Goal: Use online tool/utility: Utilize a website feature to perform a specific function

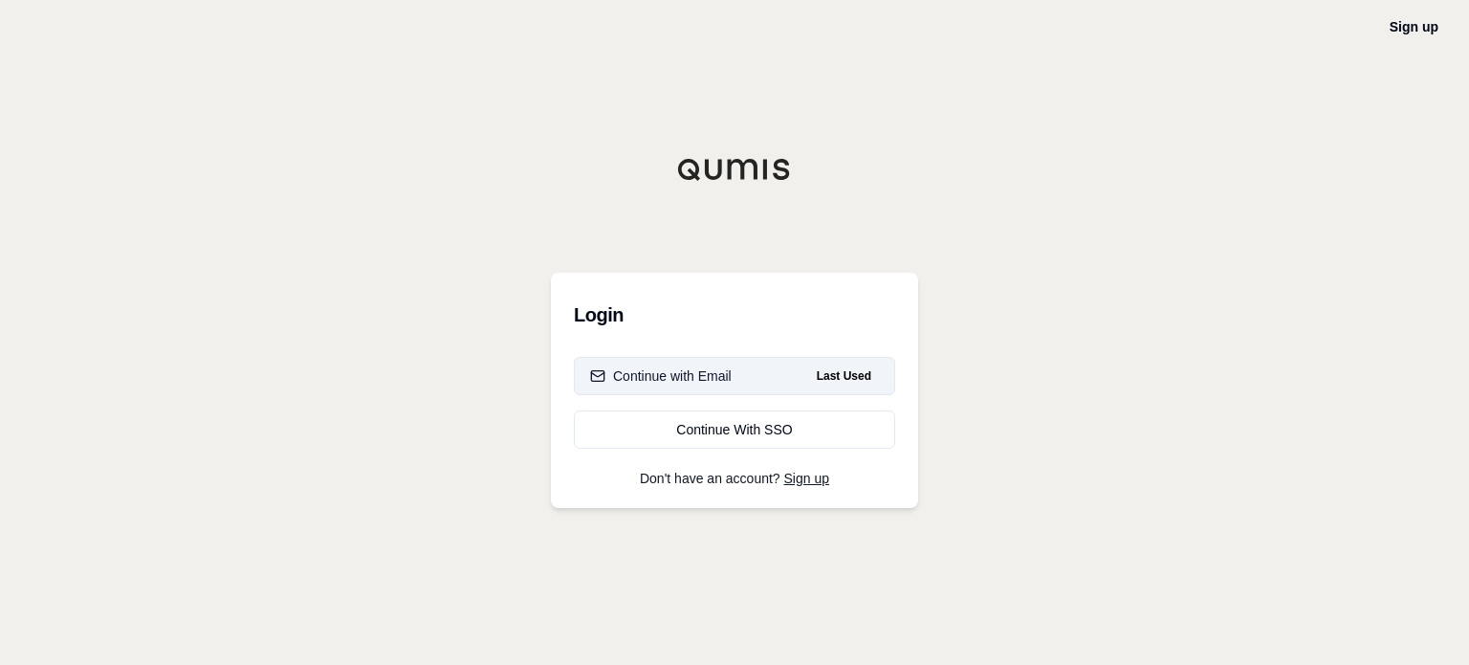
click at [673, 384] on div "Continue with Email" at bounding box center [661, 375] width 142 height 19
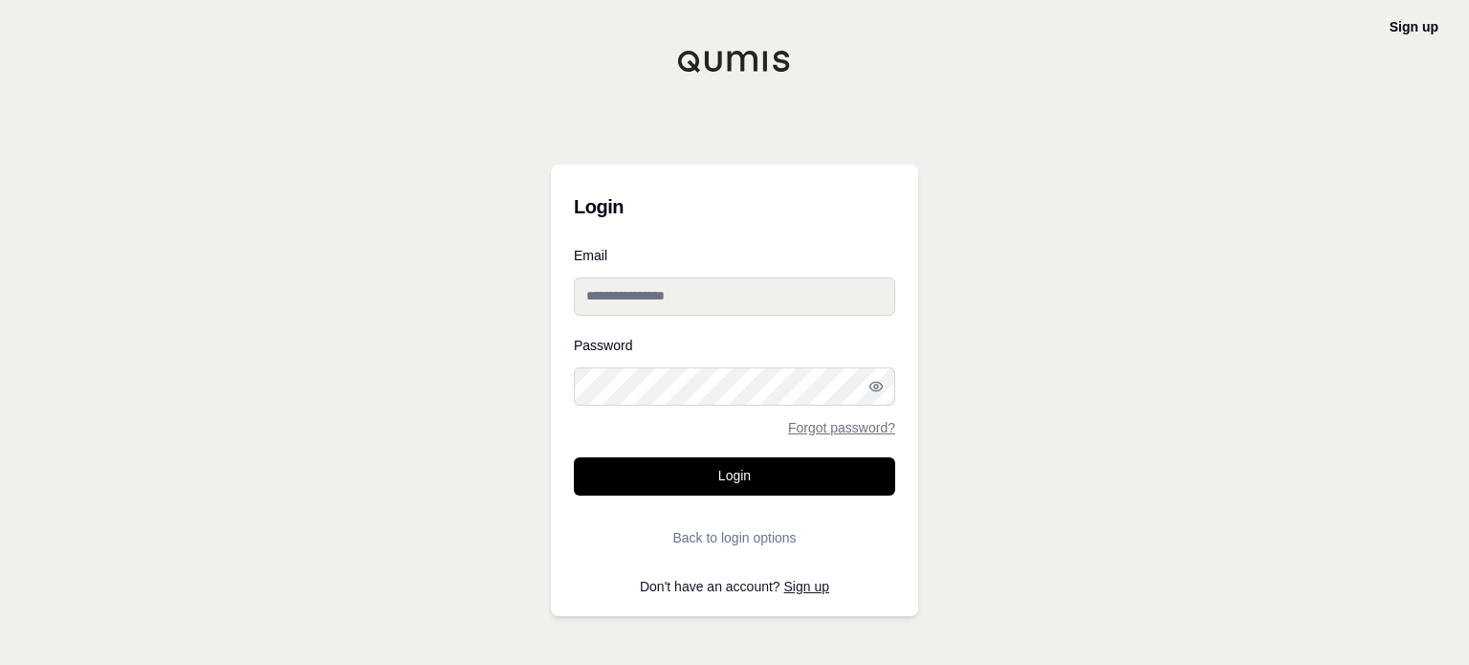
type input "**********"
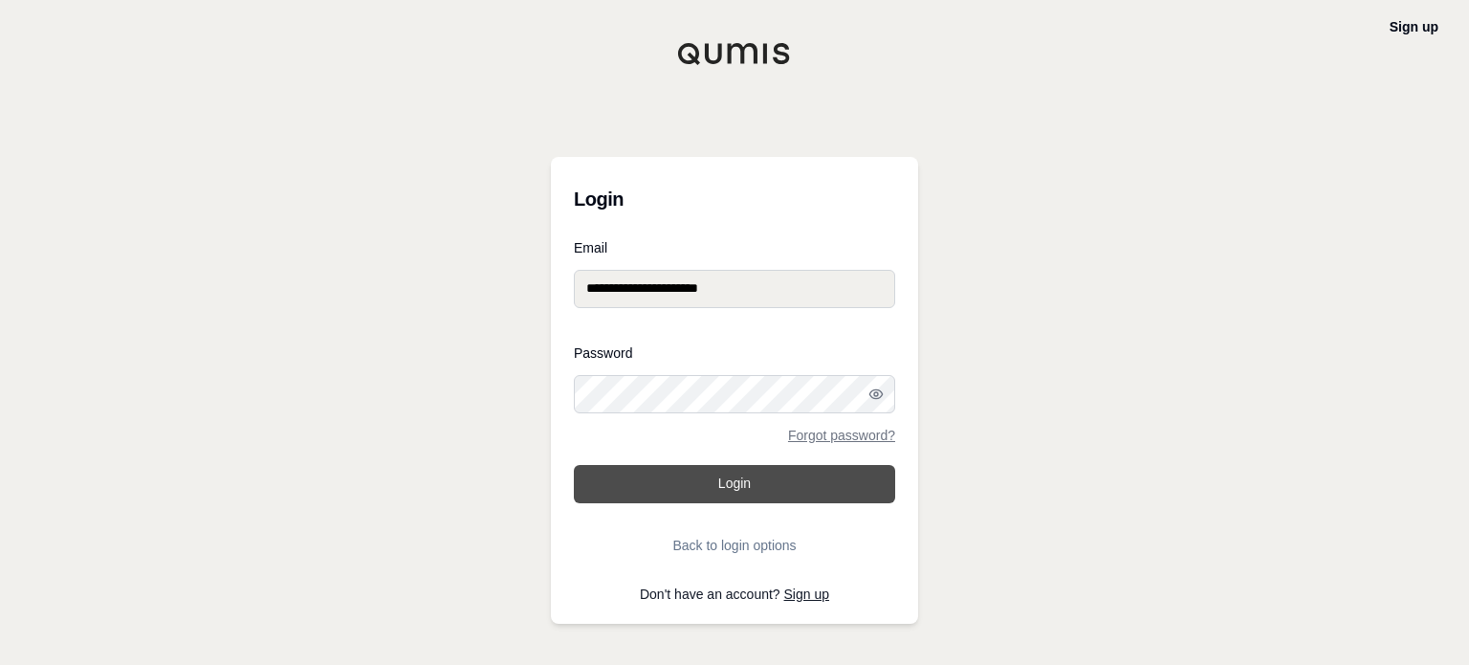
click at [752, 474] on button "Login" at bounding box center [734, 484] width 321 height 38
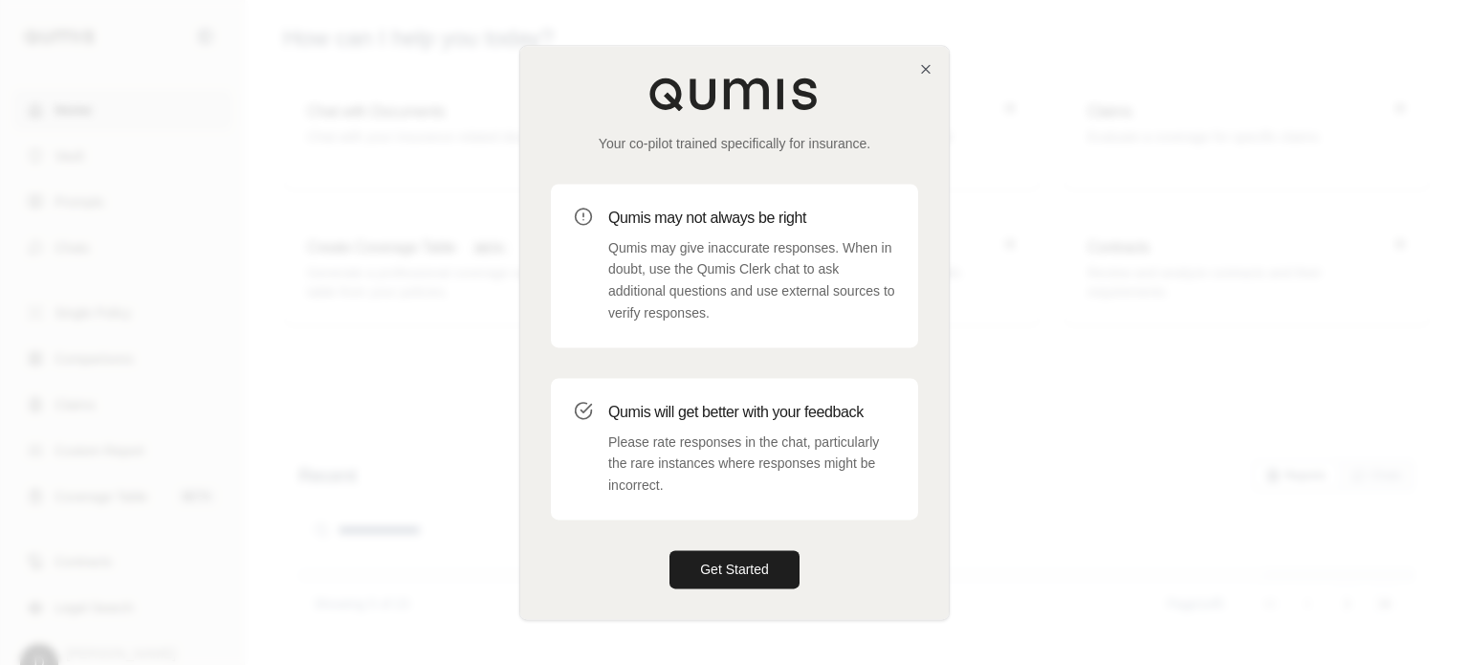
click at [730, 570] on button "Get Started" at bounding box center [735, 569] width 130 height 38
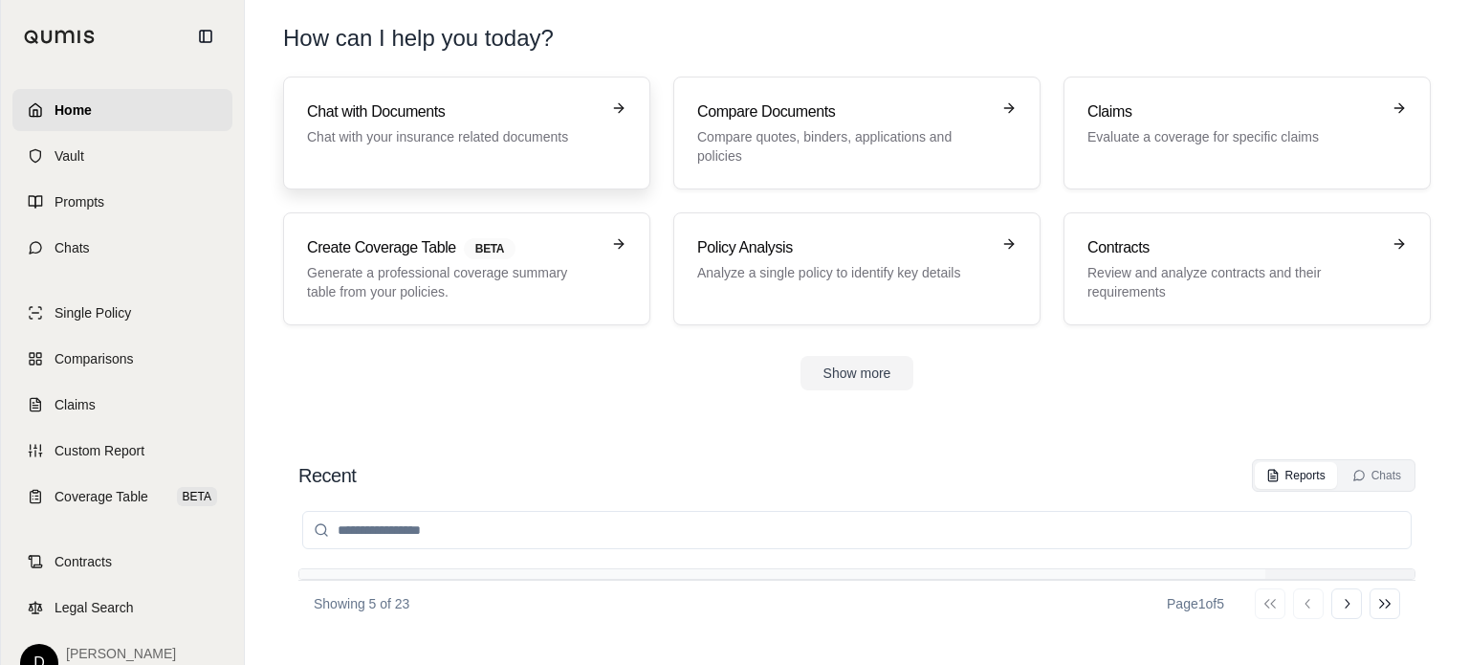
click at [400, 110] on h3 "Chat with Documents" at bounding box center [453, 111] width 293 height 23
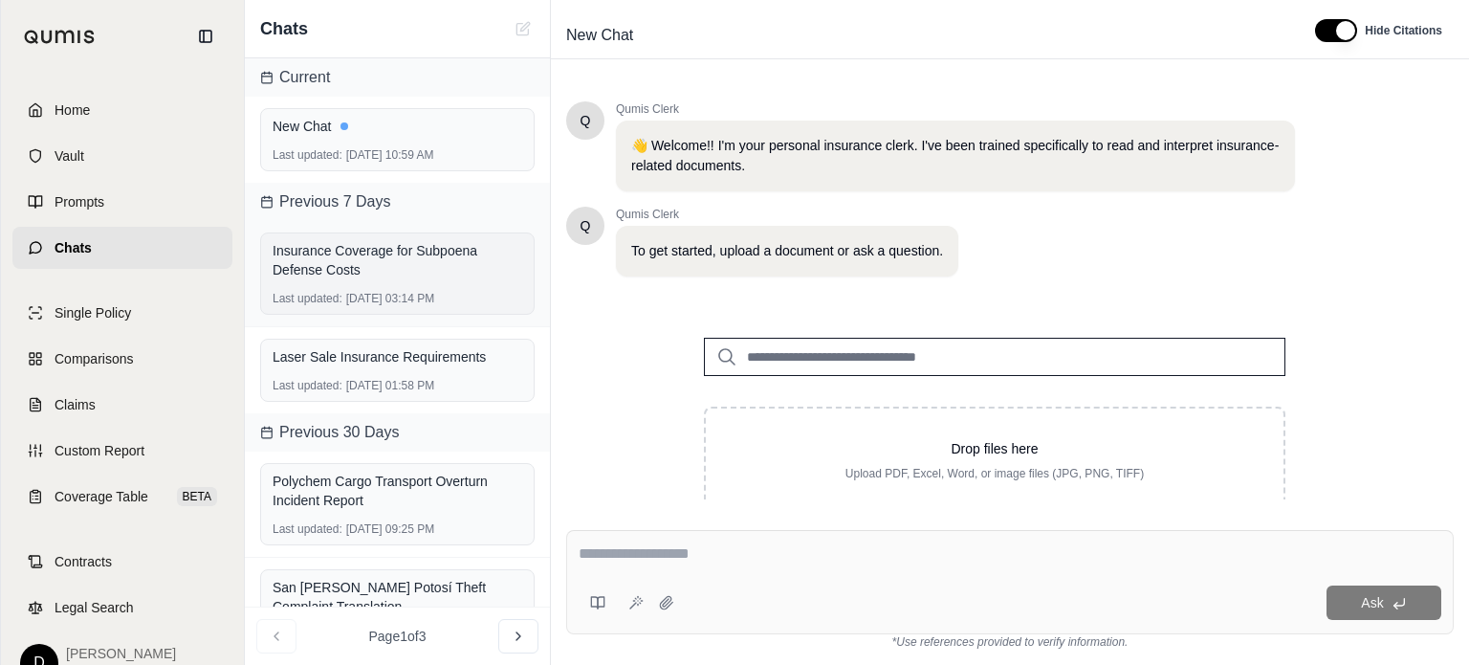
click at [360, 253] on div "Insurance Coverage for Subpoena Defense Costs" at bounding box center [398, 260] width 250 height 38
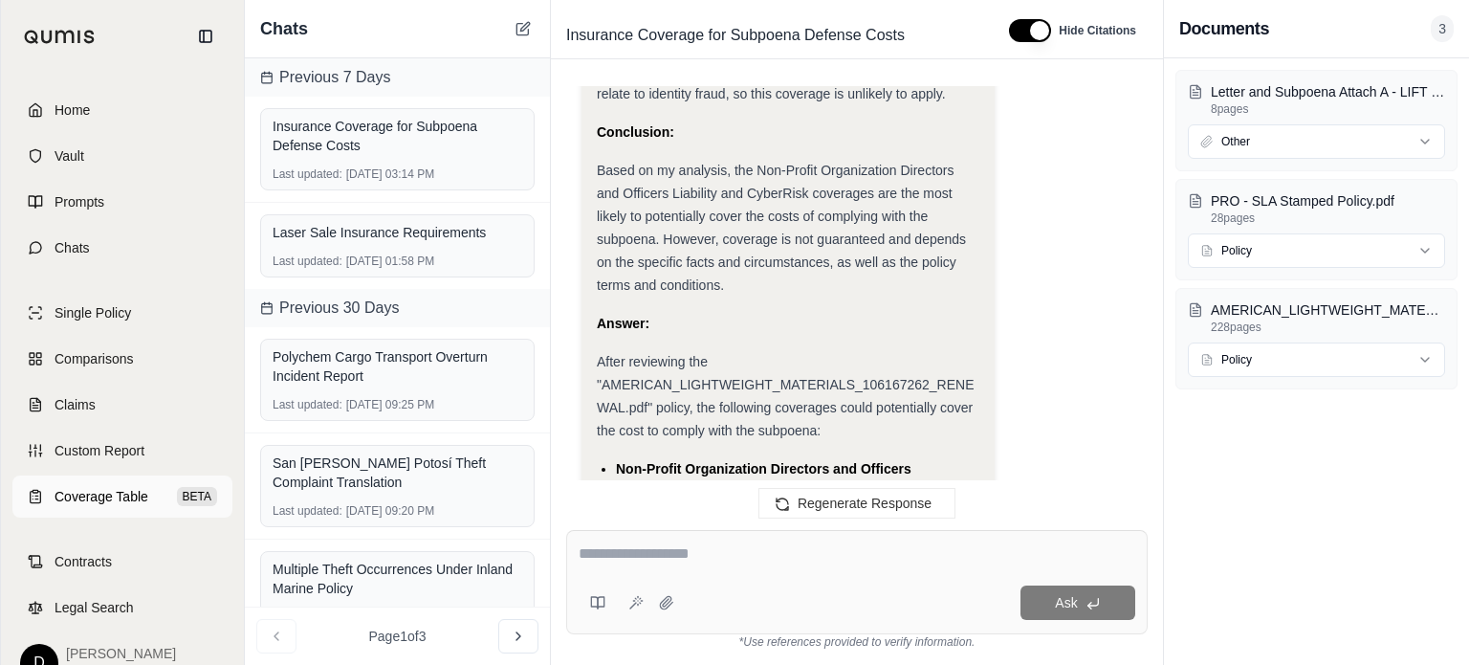
scroll to position [13750, 0]
